Goal: Task Accomplishment & Management: Use online tool/utility

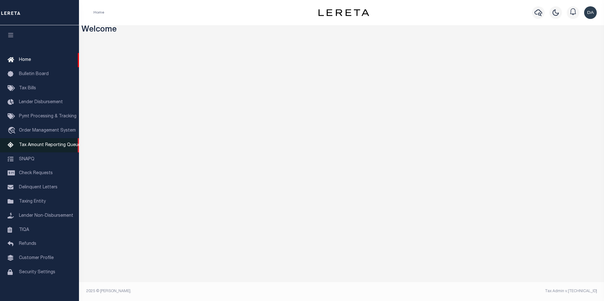
click at [18, 147] on link "Tax Amount Reporting Queue" at bounding box center [39, 145] width 79 height 14
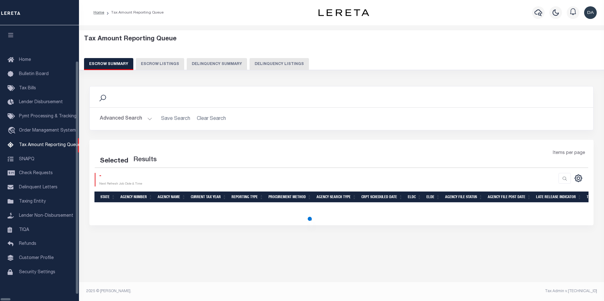
scroll to position [6, 0]
click at [224, 66] on button "Delinquency Summary" at bounding box center [217, 64] width 60 height 12
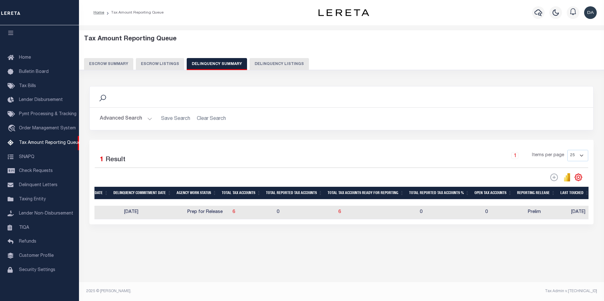
scroll to position [0, 0]
click at [308, 210] on td "0" at bounding box center [301, 213] width 62 height 14
checkbox input "true"
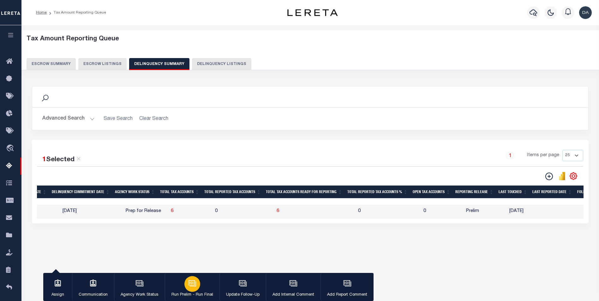
click at [192, 287] on icon "button" at bounding box center [192, 283] width 8 height 8
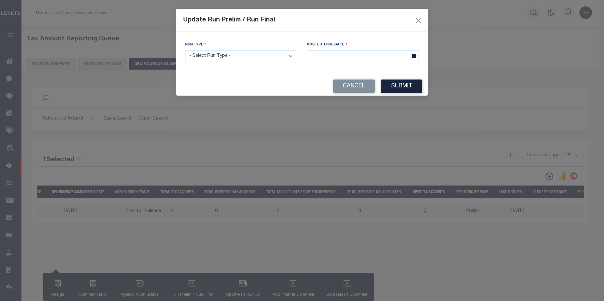
click at [226, 60] on select "- Select Run Type - Prelim Run Final Run" at bounding box center [241, 56] width 112 height 12
select select "P"
click at [185, 50] on select "- Select Run Type - Prelim Run Final Run" at bounding box center [241, 56] width 112 height 12
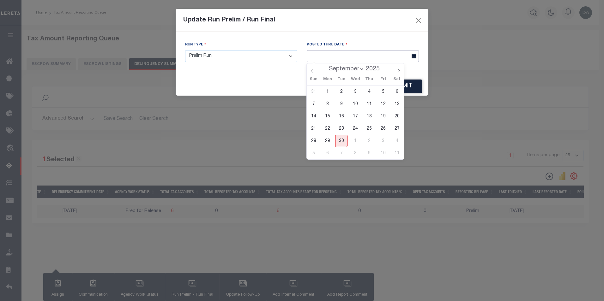
click at [349, 55] on input "text" at bounding box center [363, 56] width 112 height 12
click at [338, 142] on span "30" at bounding box center [341, 141] width 12 height 12
type input "[DATE]"
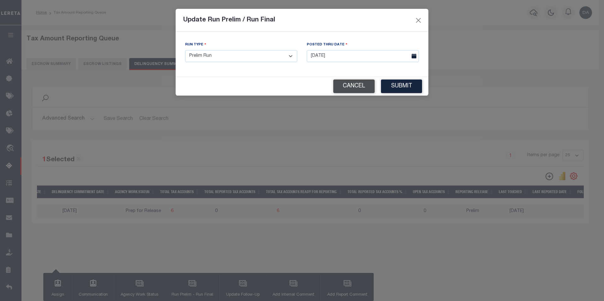
click at [359, 81] on button "Cancel" at bounding box center [353, 87] width 41 height 14
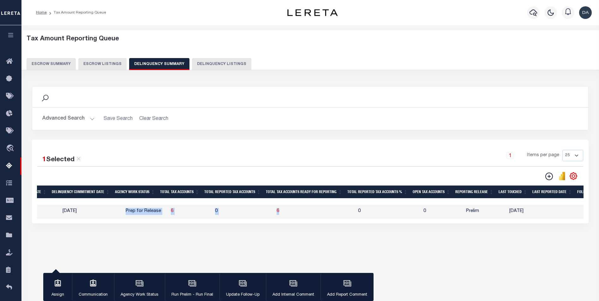
drag, startPoint x: 311, startPoint y: 219, endPoint x: 68, endPoint y: 219, distance: 243.1
click at [68, 218] on tr "MT 250150000 [GEOGRAPHIC_DATA] 2024/2024 Agency File (Full) Awaiting File Recei…" at bounding box center [230, 212] width 1364 height 14
drag, startPoint x: 68, startPoint y: 219, endPoint x: 208, endPoint y: 245, distance: 141.9
click at [208, 242] on div "Data sync process is currently running, you may face some response delays. Sear…" at bounding box center [310, 161] width 565 height 163
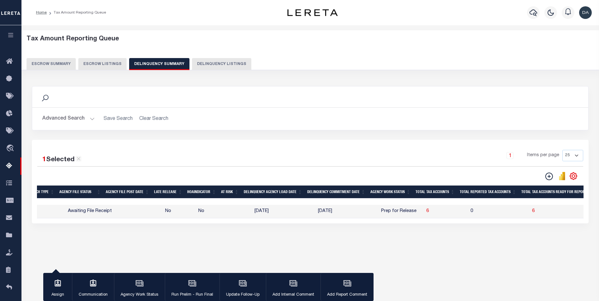
scroll to position [0, 260]
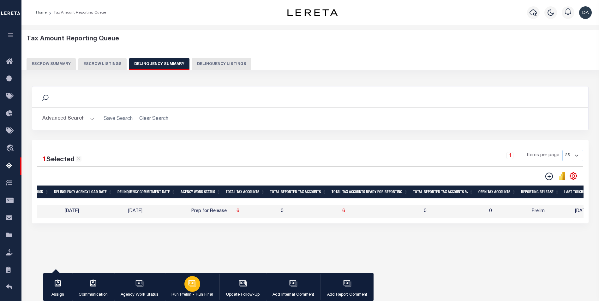
click at [191, 290] on div "button" at bounding box center [192, 284] width 16 height 16
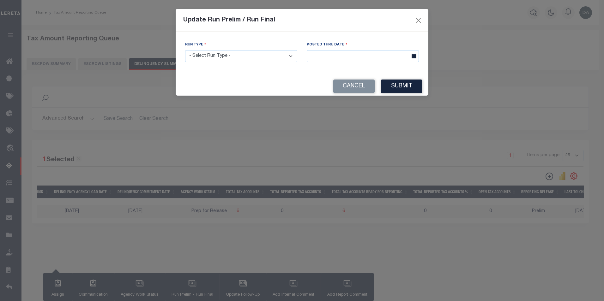
click at [197, 60] on select "- Select Run Type - Prelim Run Final Run" at bounding box center [241, 56] width 112 height 12
select select "P"
click at [185, 50] on select "- Select Run Type - Prelim Run Final Run" at bounding box center [241, 56] width 112 height 12
click at [335, 54] on input "text" at bounding box center [363, 56] width 112 height 12
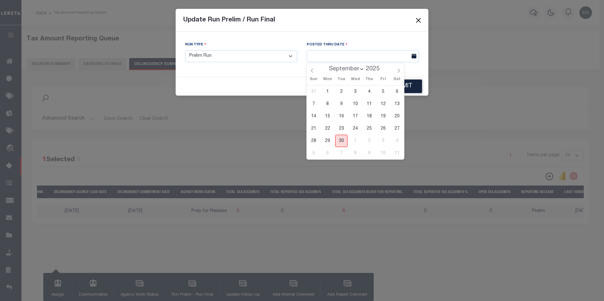
click at [344, 141] on span "30" at bounding box center [341, 141] width 12 height 12
type input "[DATE]"
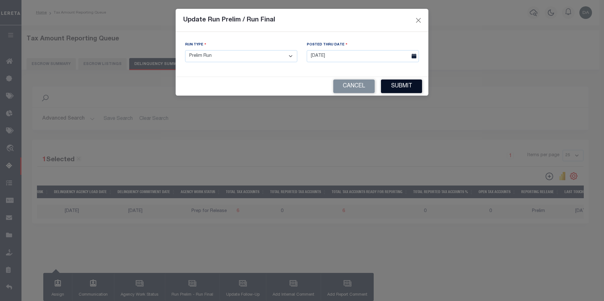
click at [401, 87] on button "Submit" at bounding box center [401, 87] width 41 height 14
